Goal: Transaction & Acquisition: Subscribe to service/newsletter

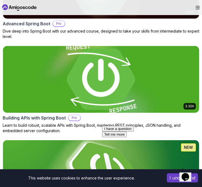
click at [94, 100] on img at bounding box center [101, 79] width 206 height 70
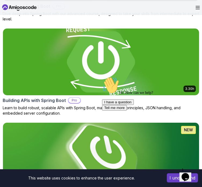
scroll to position [296, 0]
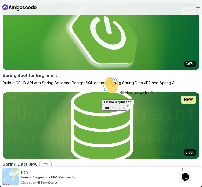
scroll to position [458, 0]
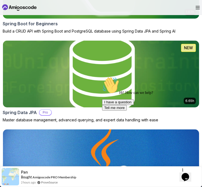
click at [73, 90] on img at bounding box center [101, 74] width 206 height 70
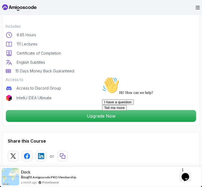
scroll to position [135, 0]
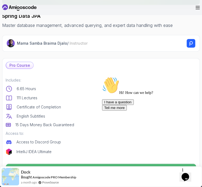
drag, startPoint x: 78, startPoint y: 89, endPoint x: 74, endPoint y: 86, distance: 4.2
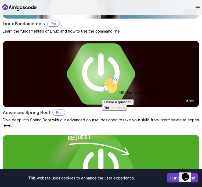
scroll to position [313, 0]
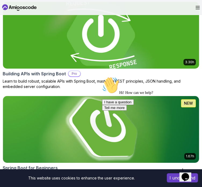
click at [92, 49] on img at bounding box center [101, 35] width 206 height 70
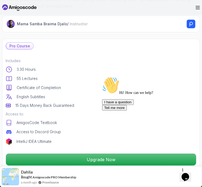
scroll to position [188, 0]
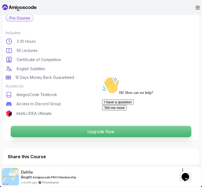
click at [86, 132] on p "Upgrade Now" at bounding box center [101, 131] width 181 height 11
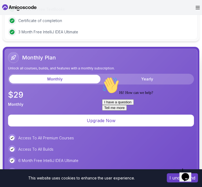
scroll to position [1488, 0]
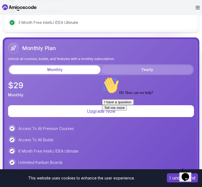
click at [141, 71] on button "Yearly" at bounding box center [148, 69] width 92 height 9
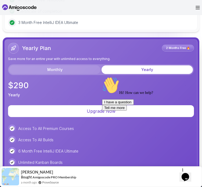
click at [73, 70] on button "Monthly" at bounding box center [55, 69] width 92 height 9
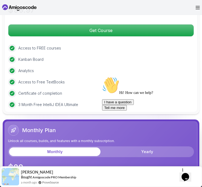
scroll to position [1327, 0]
